Goal: Task Accomplishment & Management: Complete application form

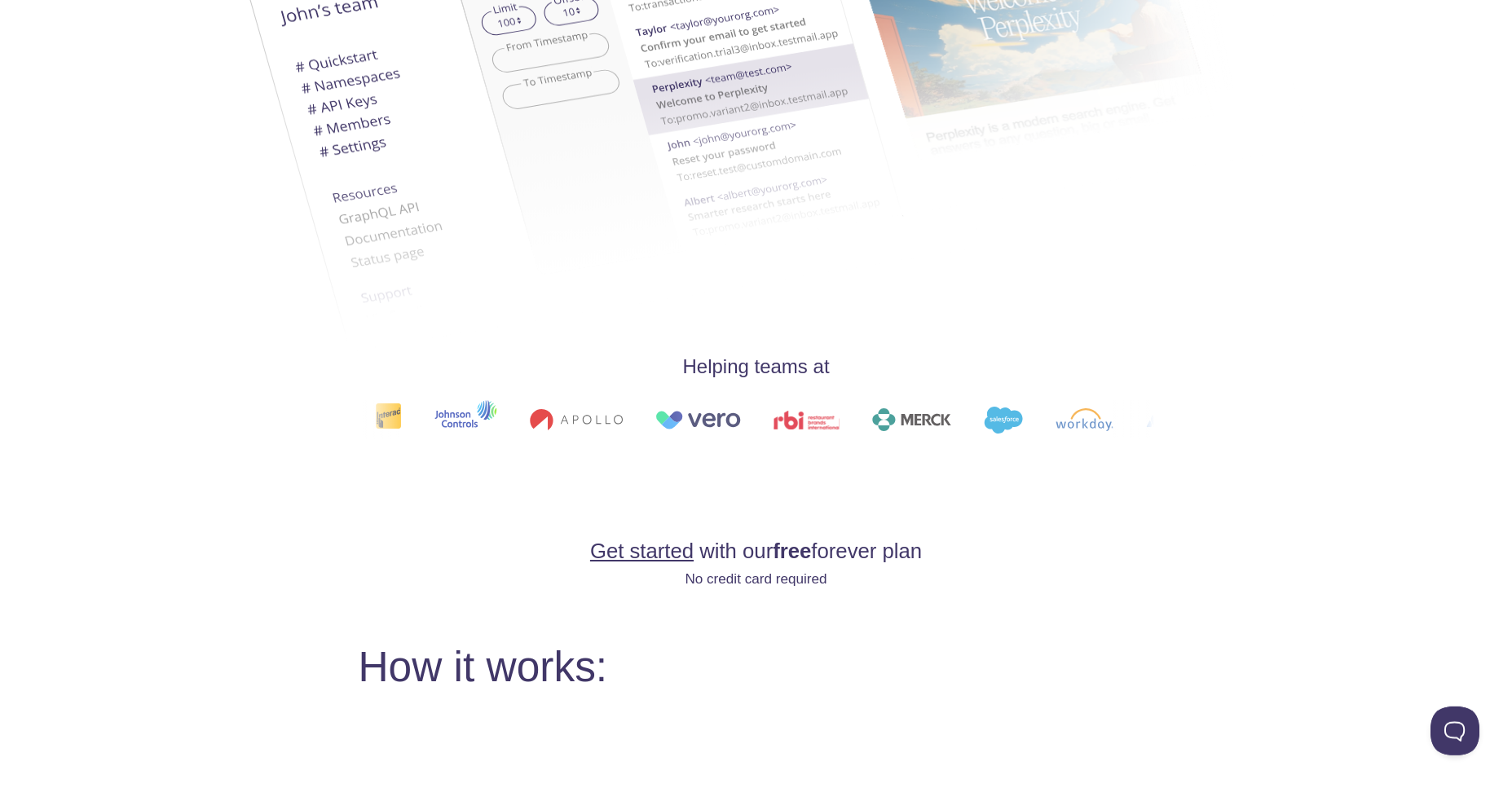
scroll to position [613, 0]
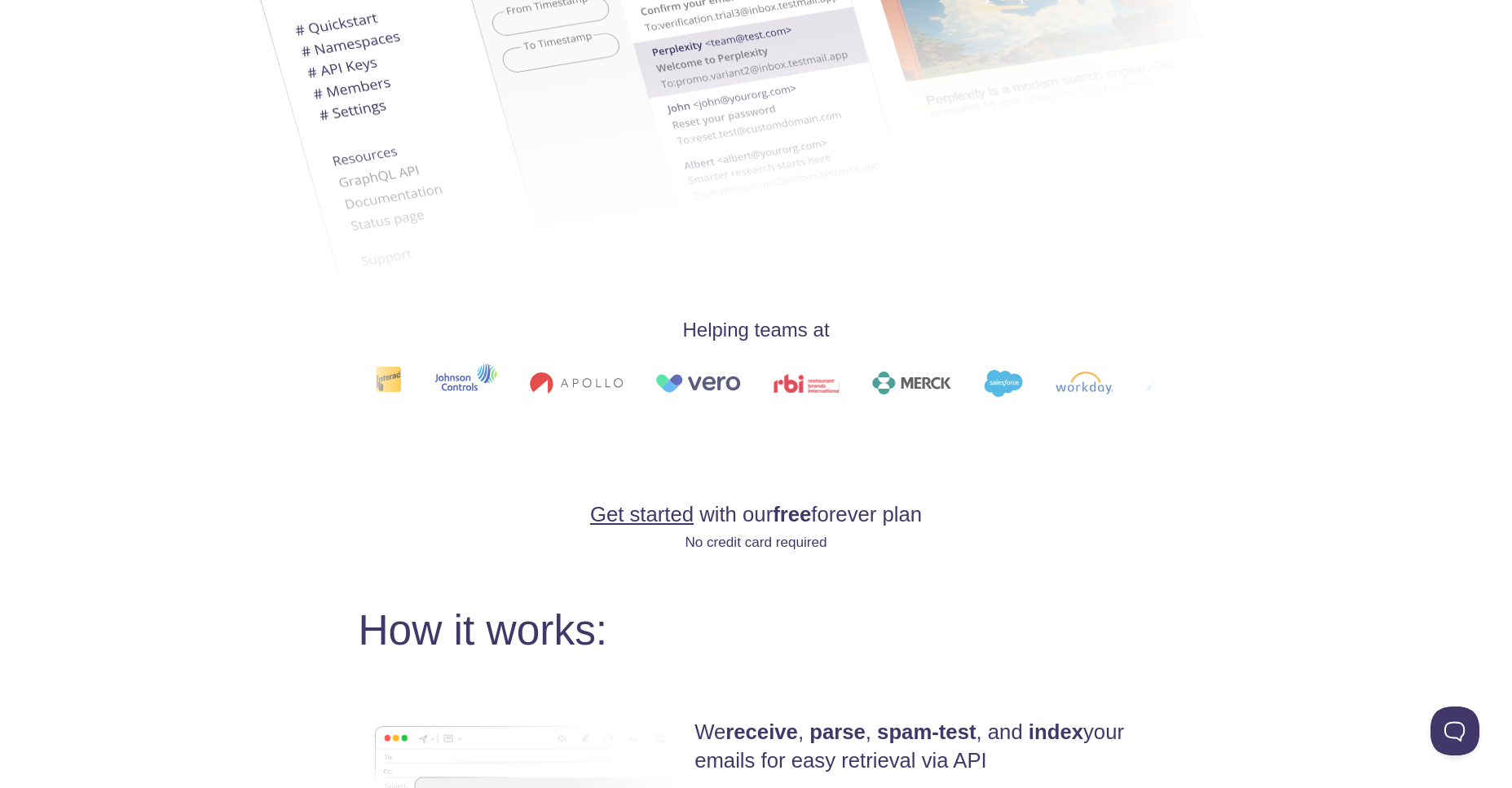
click at [631, 516] on link "Get started" at bounding box center [642, 514] width 103 height 23
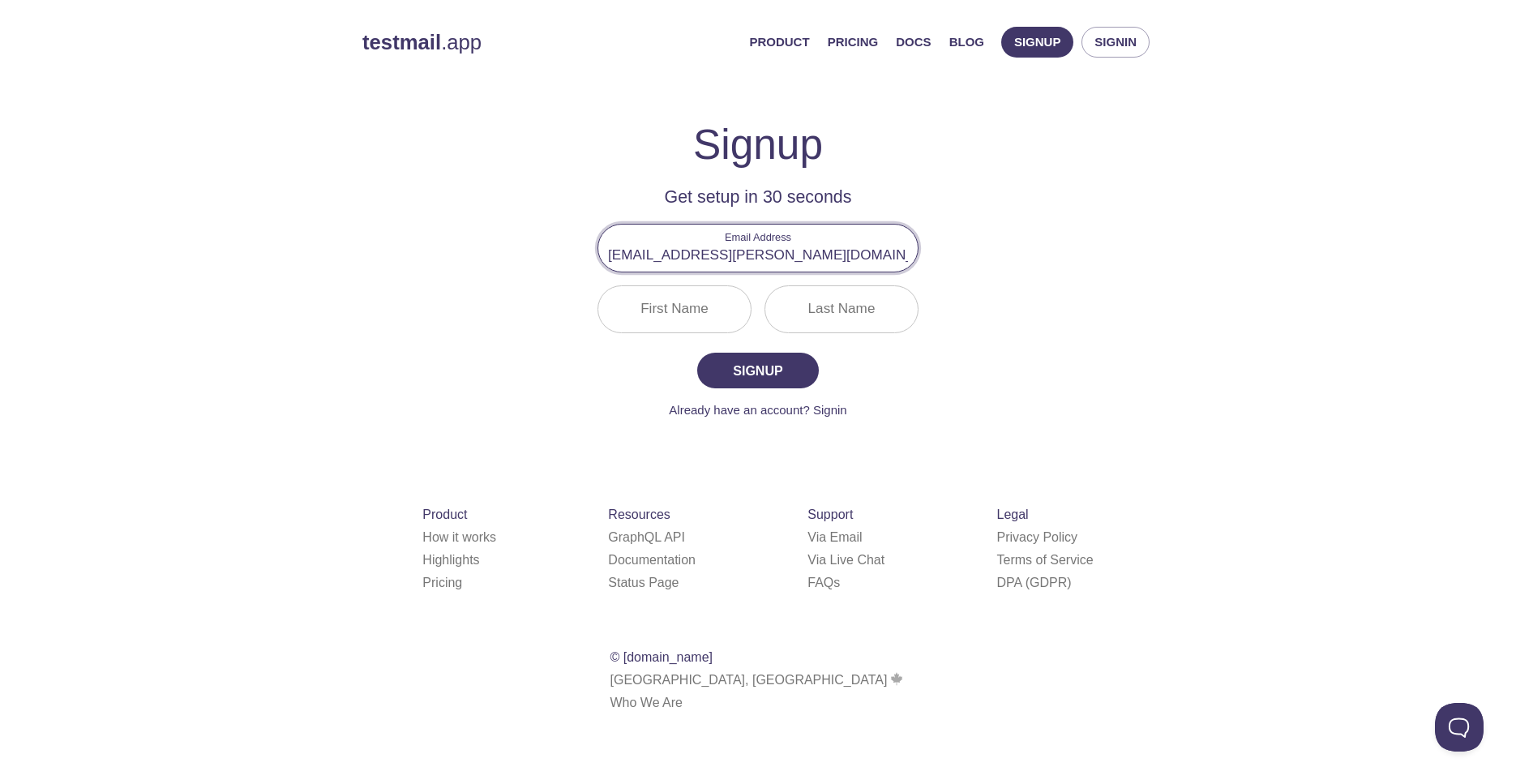
type input "[EMAIL_ADDRESS][PERSON_NAME][DOMAIN_NAME]"
click at [683, 317] on input "First Name" at bounding box center [674, 310] width 152 height 47
click at [765, 380] on span "Signup" at bounding box center [758, 371] width 86 height 22
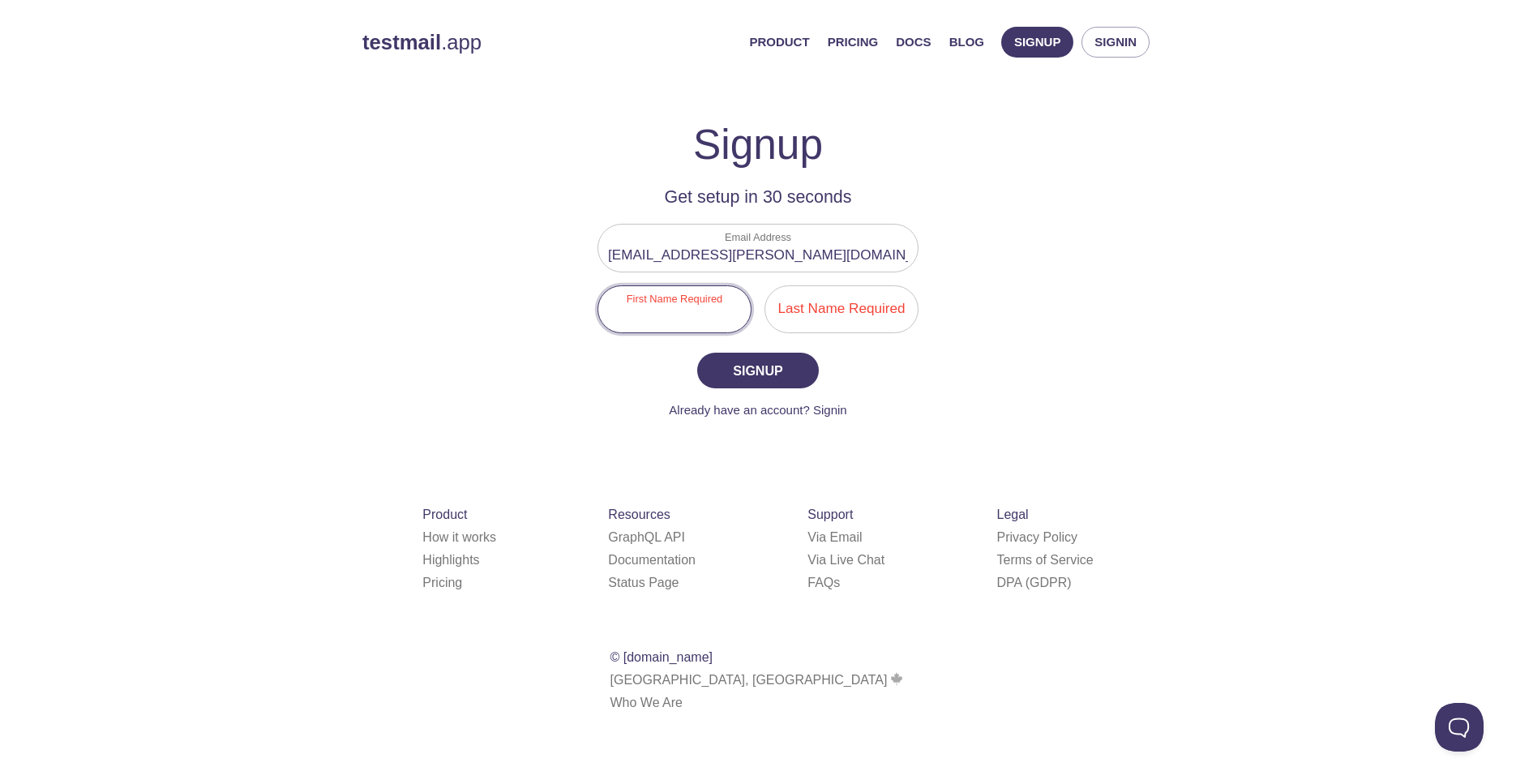
click at [657, 318] on input "First Name Required" at bounding box center [674, 310] width 152 height 47
type input "Naveena"
click at [801, 321] on input "Last Name Required" at bounding box center [841, 310] width 152 height 47
type input "[PERSON_NAME]"
click at [744, 380] on span "Signup" at bounding box center [758, 371] width 86 height 22
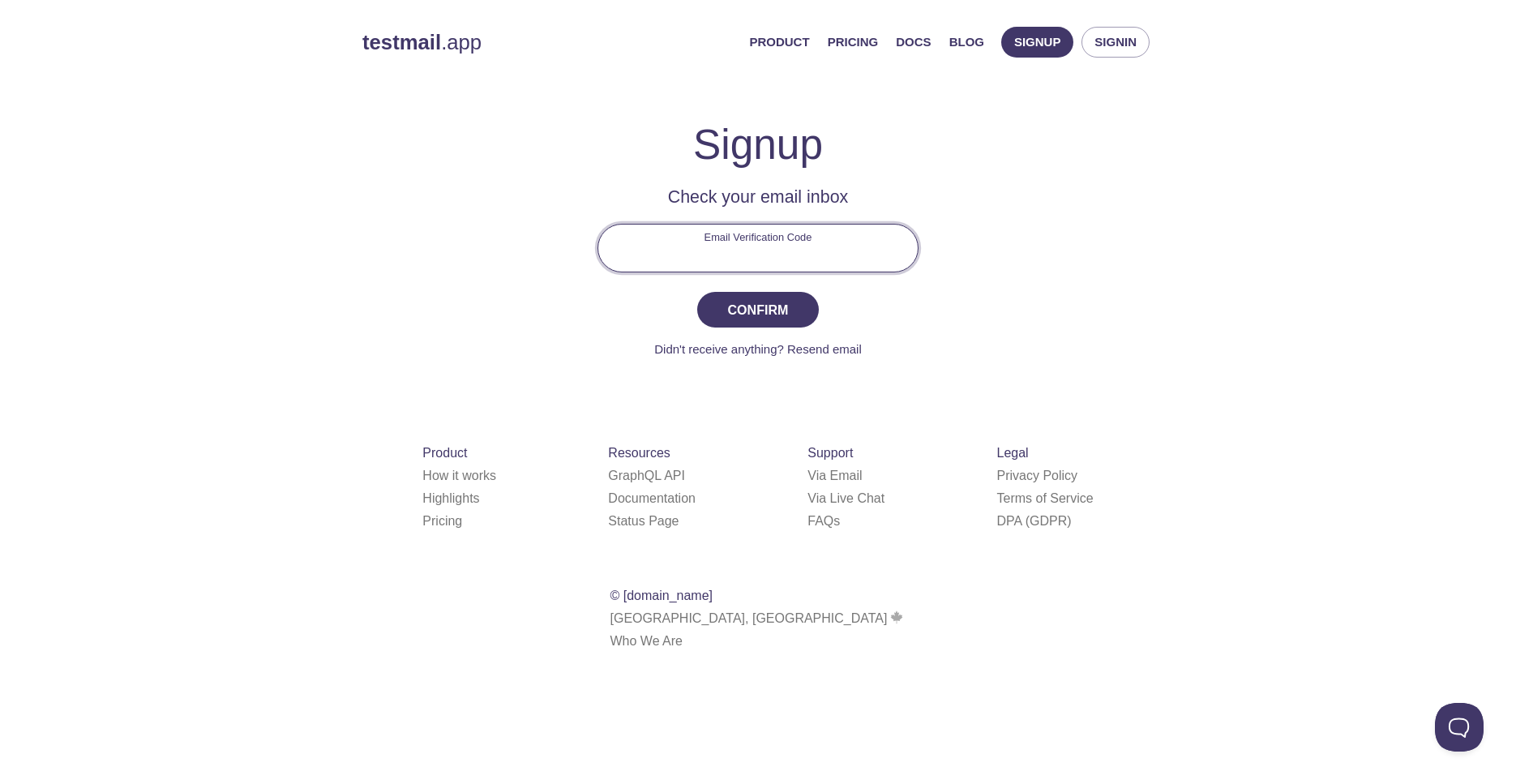
click at [713, 253] on input "Email Verification Code" at bounding box center [758, 248] width 319 height 47
type input "U8NUT1R"
click at [796, 306] on span "Confirm" at bounding box center [758, 310] width 86 height 22
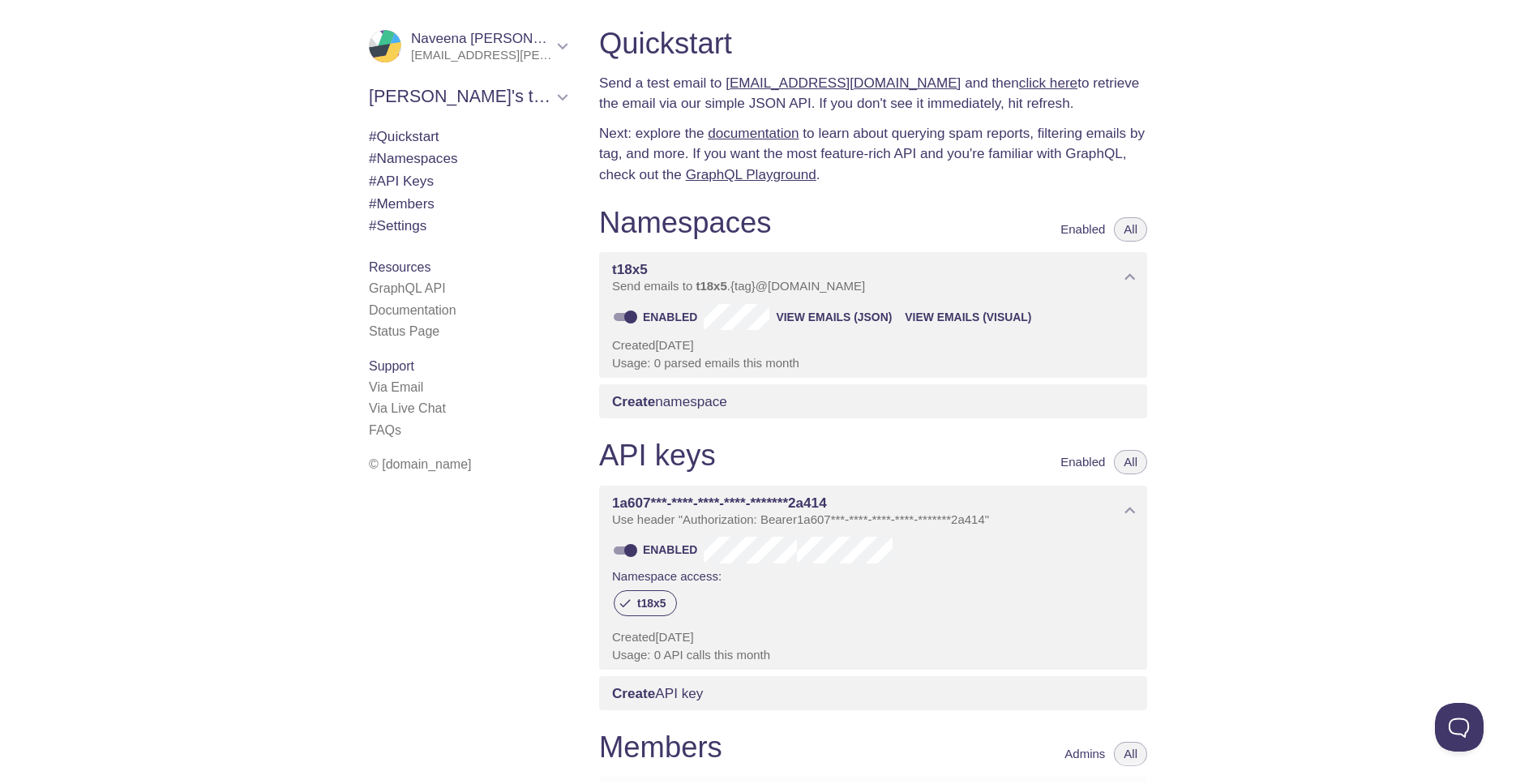
click at [788, 82] on link "[EMAIL_ADDRESS][DOMAIN_NAME]" at bounding box center [843, 82] width 235 height 16
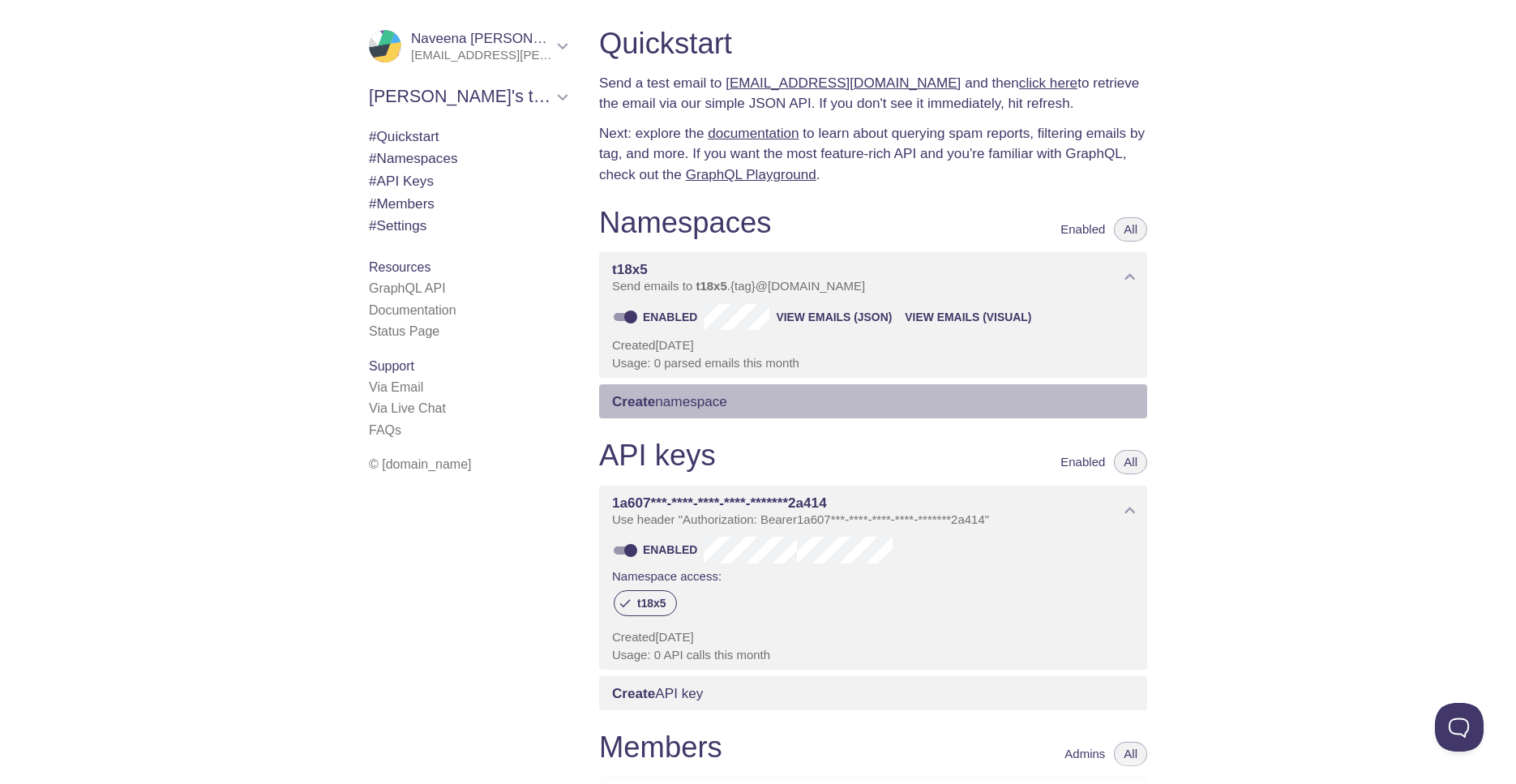
click at [667, 401] on span "Create namespace" at bounding box center [669, 400] width 115 height 16
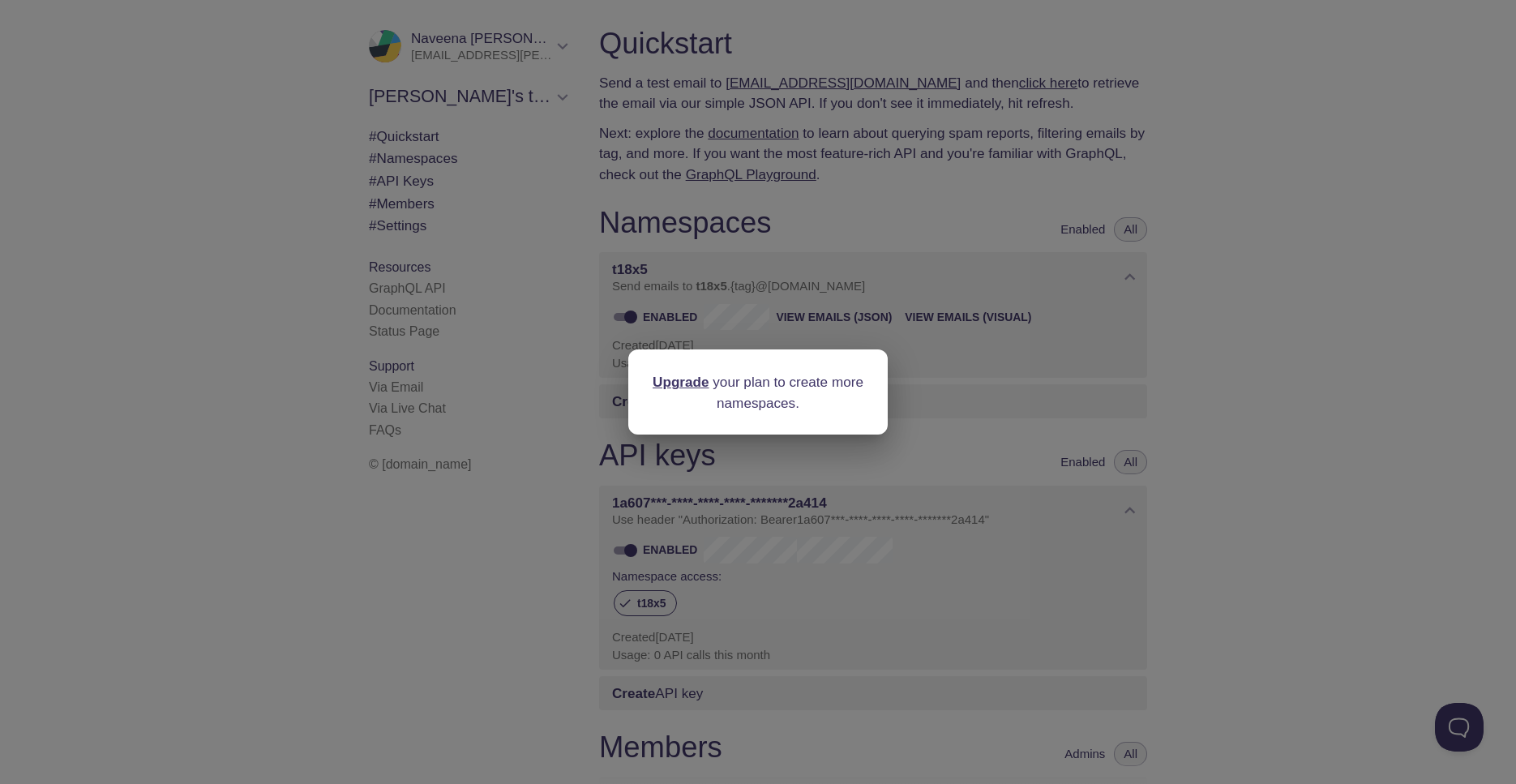
click at [1189, 365] on div "Upgrade your plan to create more namespaces." at bounding box center [758, 392] width 1516 height 784
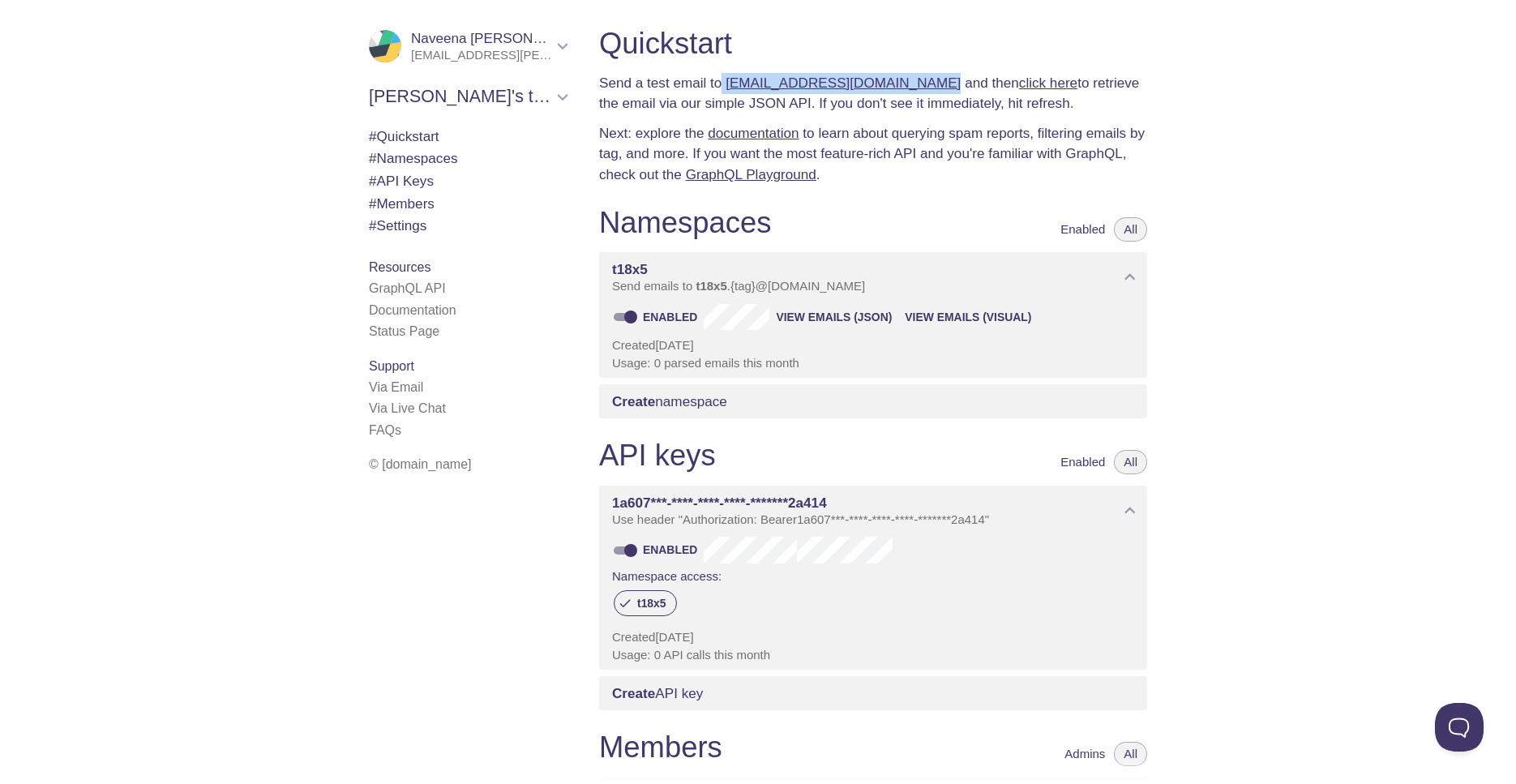
drag, startPoint x: 725, startPoint y: 82, endPoint x: 916, endPoint y: 83, distance: 191.0
click at [916, 83] on p "Send a test email to [EMAIL_ADDRESS][DOMAIN_NAME] and then click here to retrie…" at bounding box center [873, 93] width 548 height 41
copy p "[EMAIL_ADDRESS][DOMAIN_NAME]"
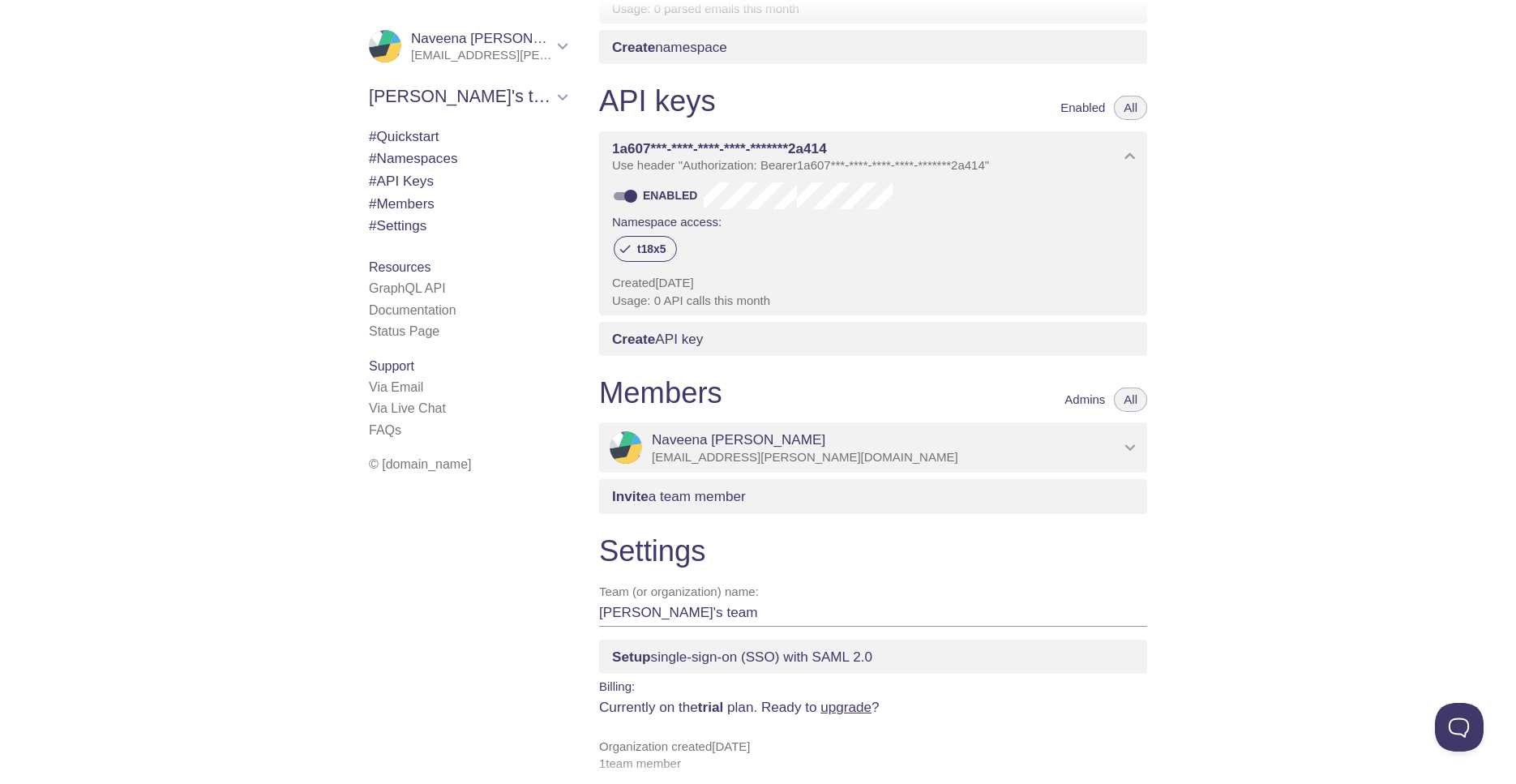
scroll to position [369, 0]
